Goal: Information Seeking & Learning: Learn about a topic

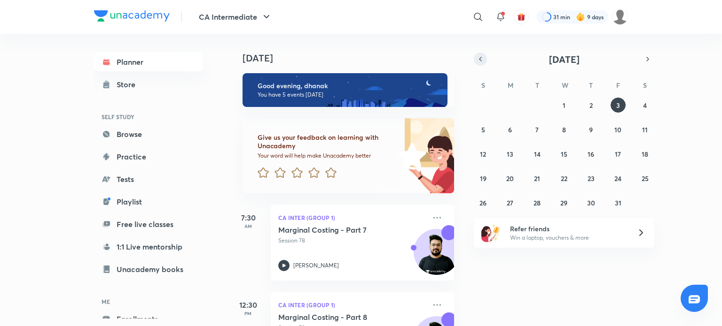
click at [479, 56] on icon "button" at bounding box center [480, 59] width 8 height 8
click at [479, 58] on icon "button" at bounding box center [480, 59] width 8 height 8
click at [541, 201] on button "29" at bounding box center [536, 202] width 15 height 15
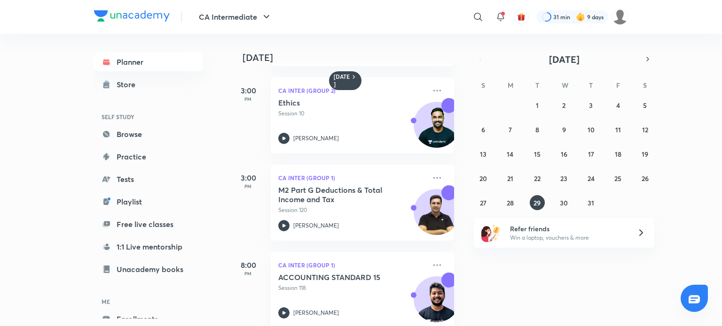
scroll to position [189, 0]
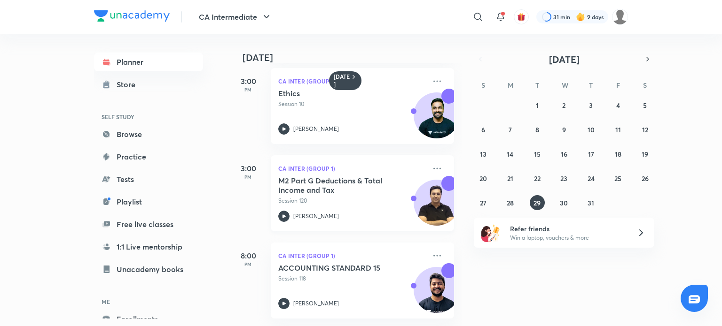
click at [280, 211] on icon at bounding box center [283, 216] width 11 height 11
